Goal: Information Seeking & Learning: Learn about a topic

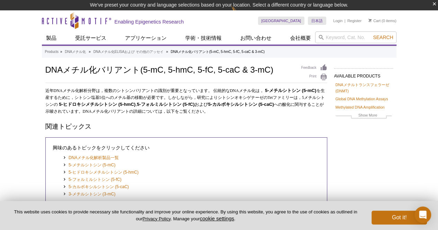
click at [151, 129] on h2 "関連トピックス" at bounding box center [186, 126] width 282 height 9
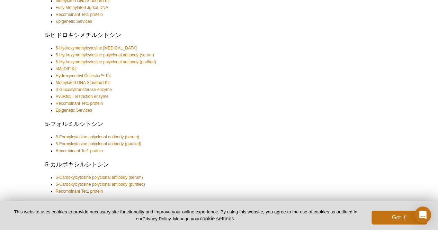
scroll to position [282, 0]
click at [104, 84] on link "Methylated DNA Standard Kit" at bounding box center [83, 83] width 54 height 7
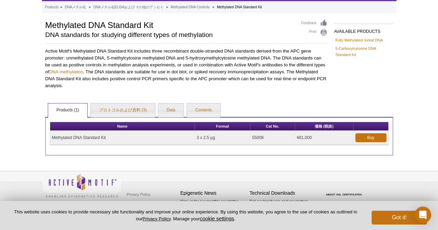
scroll to position [35, 0]
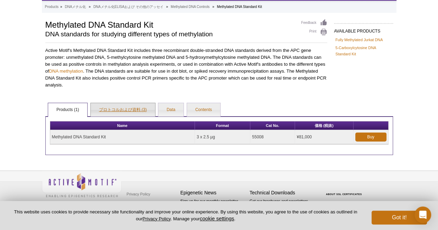
click at [108, 110] on link "プロトコルおよび資料 (3)" at bounding box center [123, 110] width 64 height 14
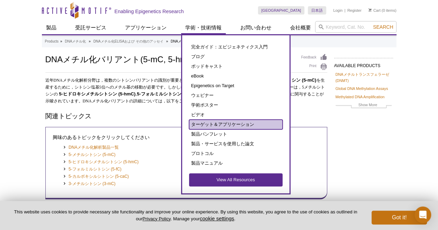
click at [214, 128] on link "ターゲット＆アプリケーション" at bounding box center [235, 125] width 93 height 10
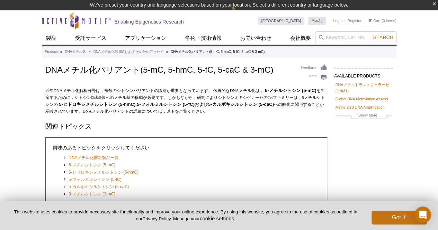
scroll to position [10, 0]
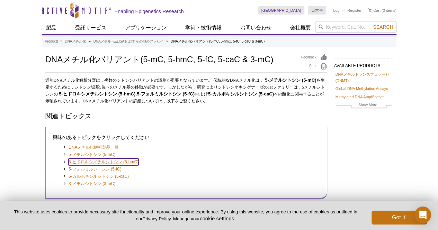
click at [108, 166] on link "5-ヒドロキシメチルシトシン (5-hmC)" at bounding box center [104, 162] width 70 height 7
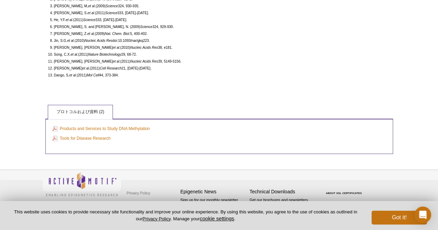
scroll to position [1440, 0]
click at [107, 130] on link "Products and Services to Study DNA Methylation" at bounding box center [101, 129] width 98 height 8
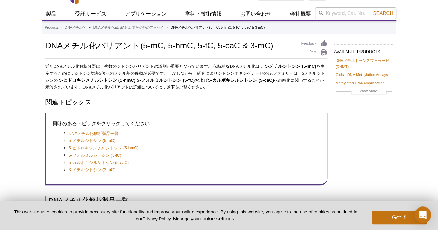
scroll to position [0, 0]
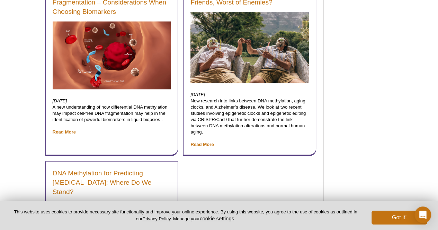
scroll to position [1563, 0]
